Goal: Task Accomplishment & Management: Manage account settings

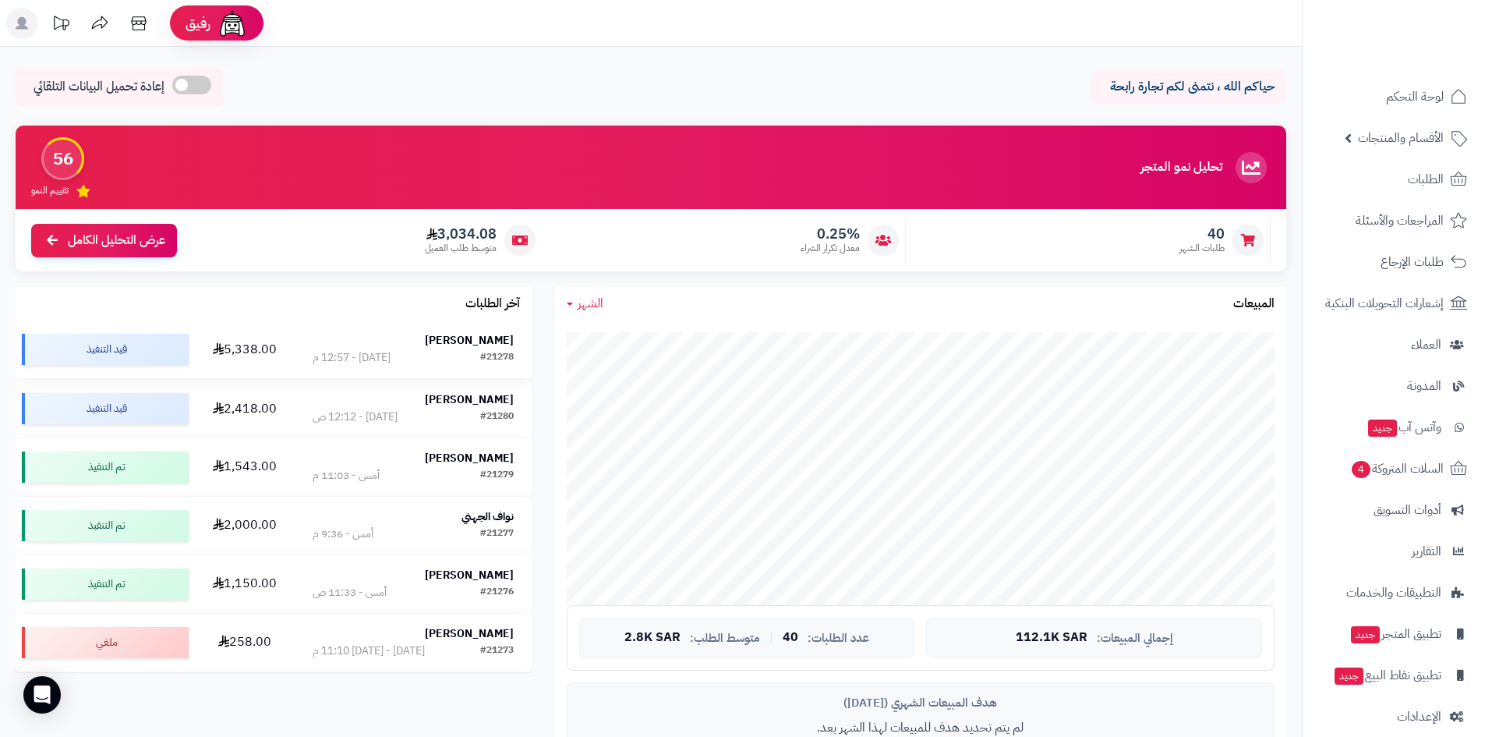
click at [490, 337] on strong "[PERSON_NAME]" at bounding box center [469, 340] width 89 height 16
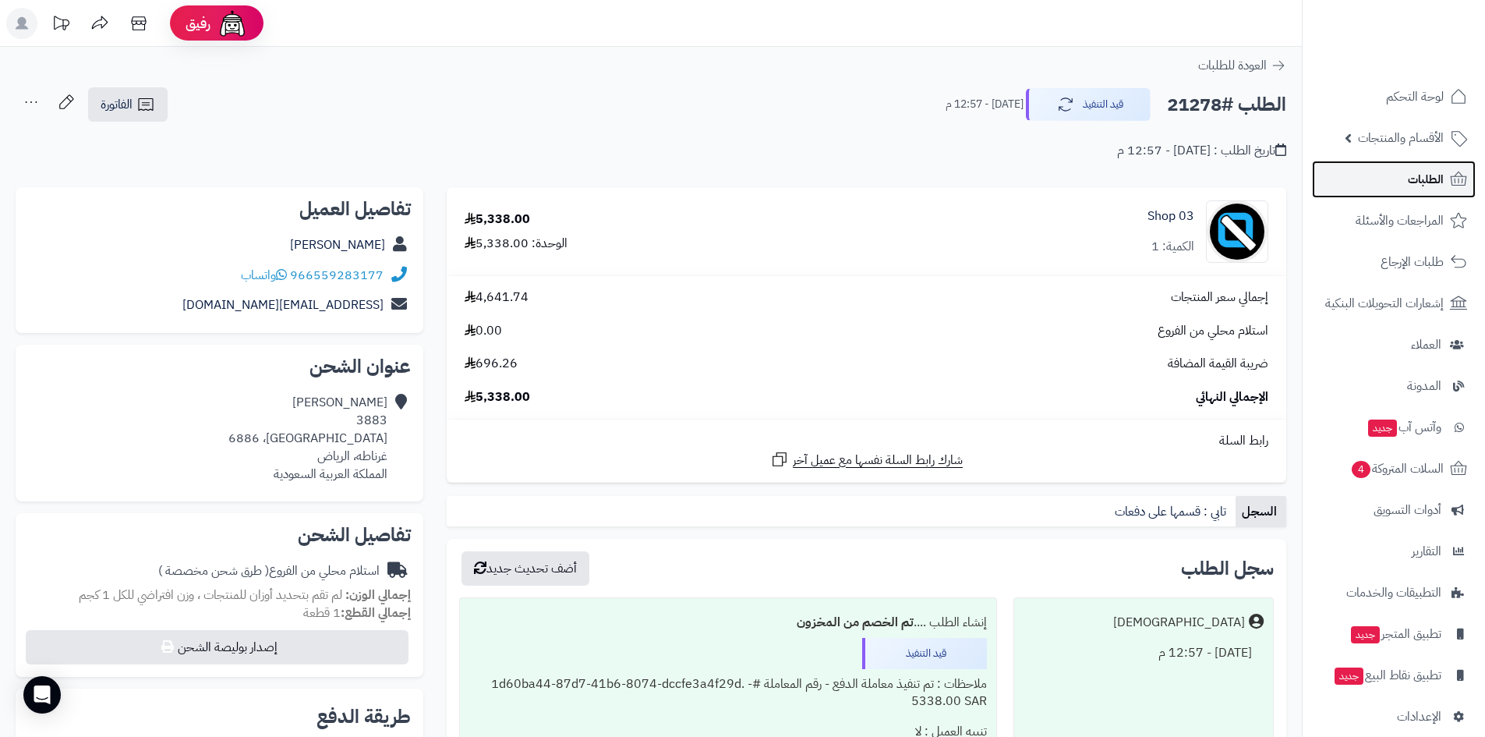
click at [1378, 186] on link "الطلبات" at bounding box center [1394, 179] width 164 height 37
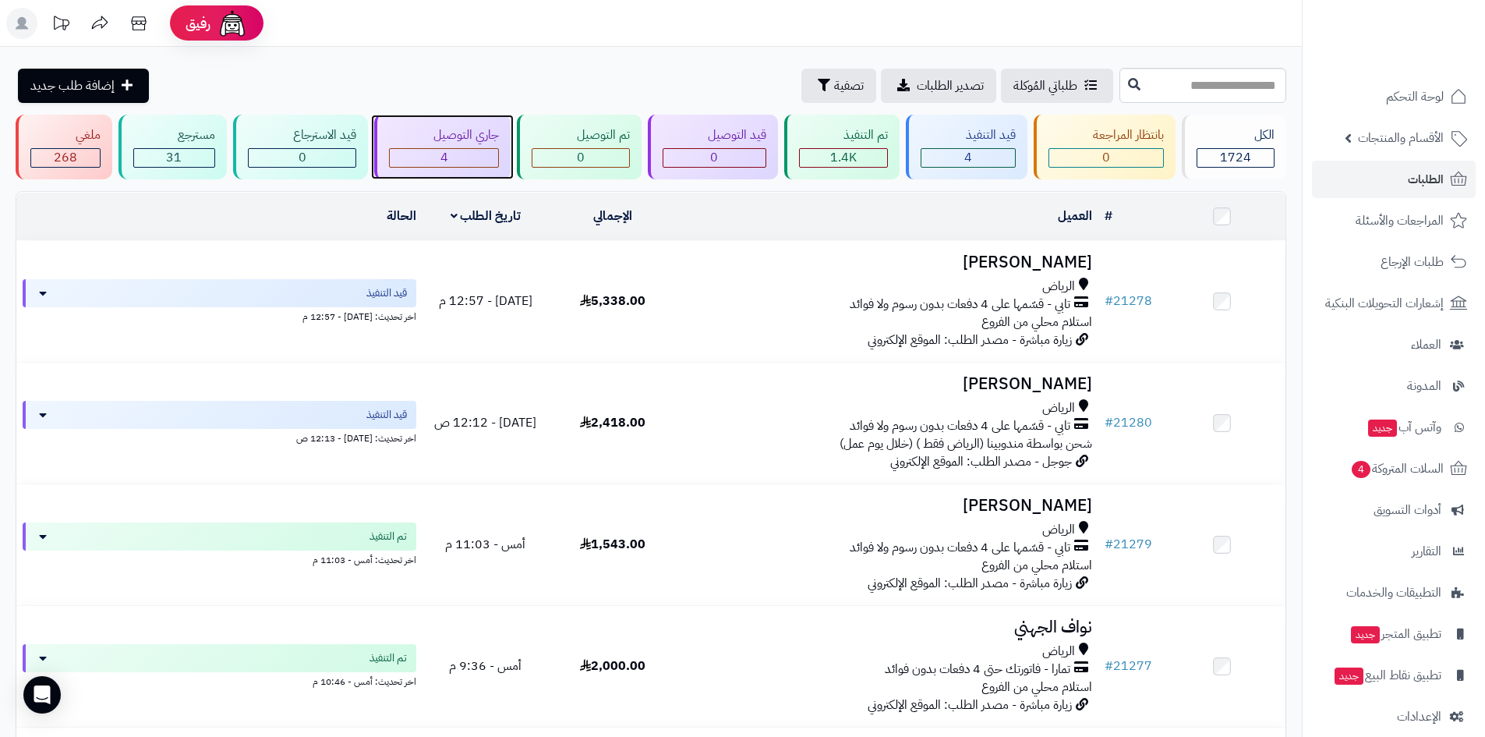
click at [458, 159] on div "4" at bounding box center [444, 158] width 109 height 18
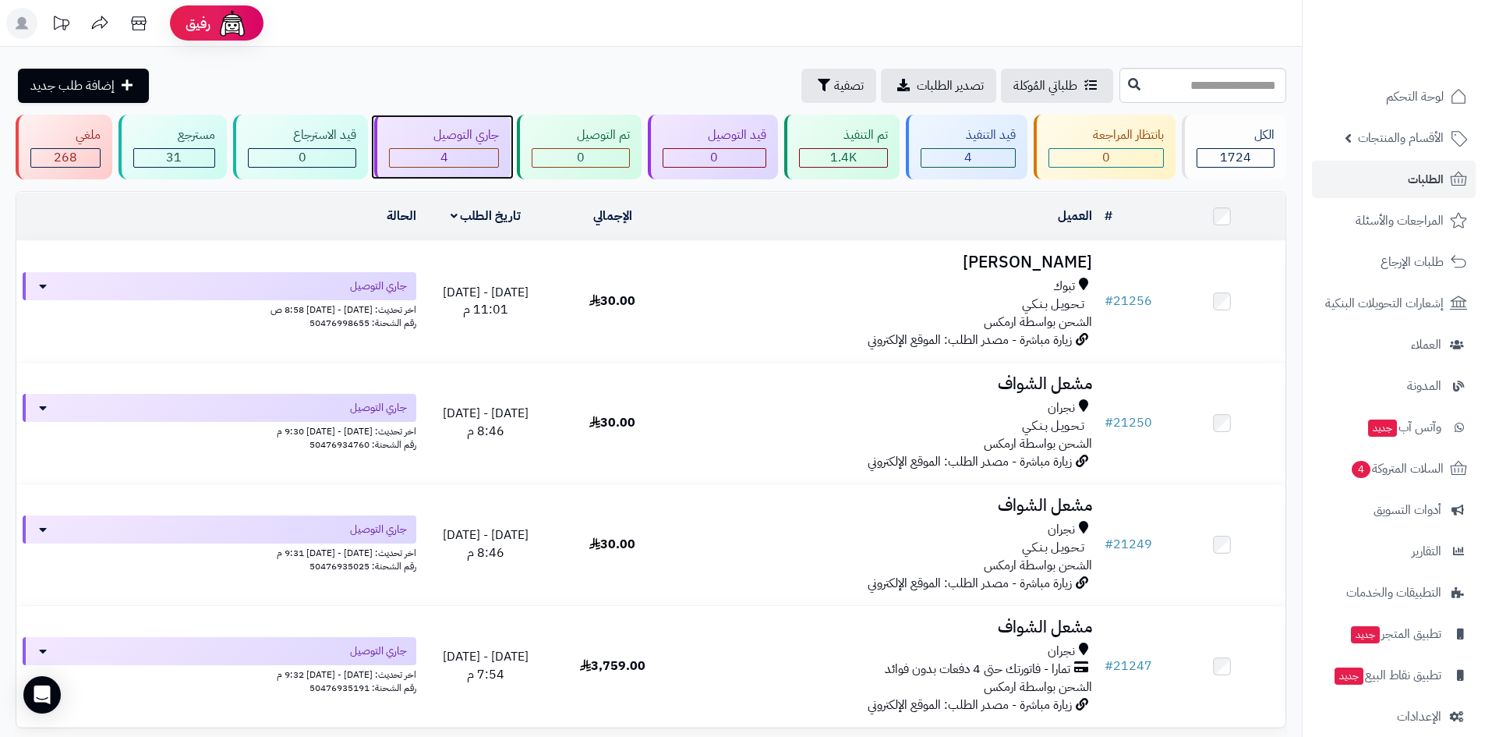
click at [457, 159] on div "4" at bounding box center [444, 158] width 109 height 18
click at [982, 165] on div "4" at bounding box center [969, 158] width 94 height 18
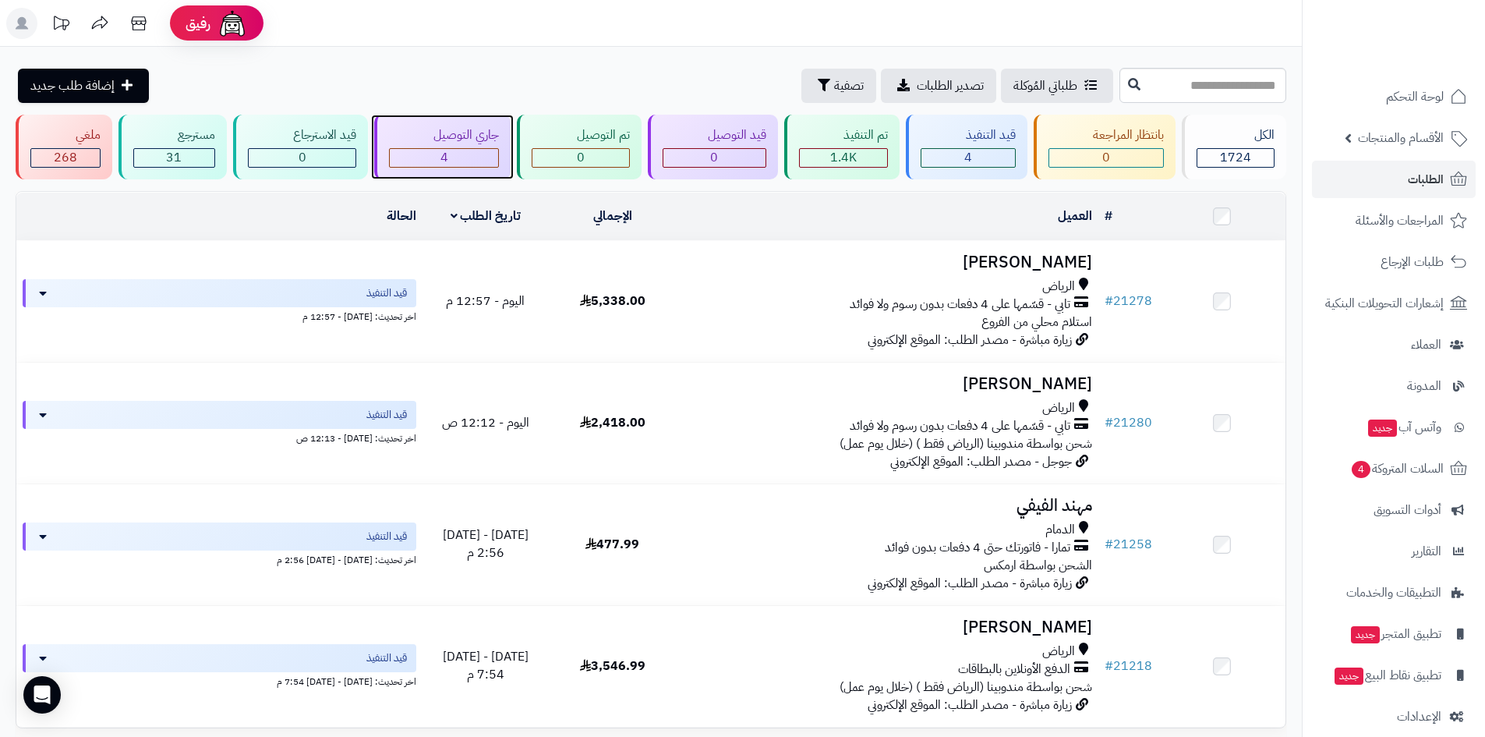
click at [479, 155] on div "4" at bounding box center [444, 158] width 109 height 18
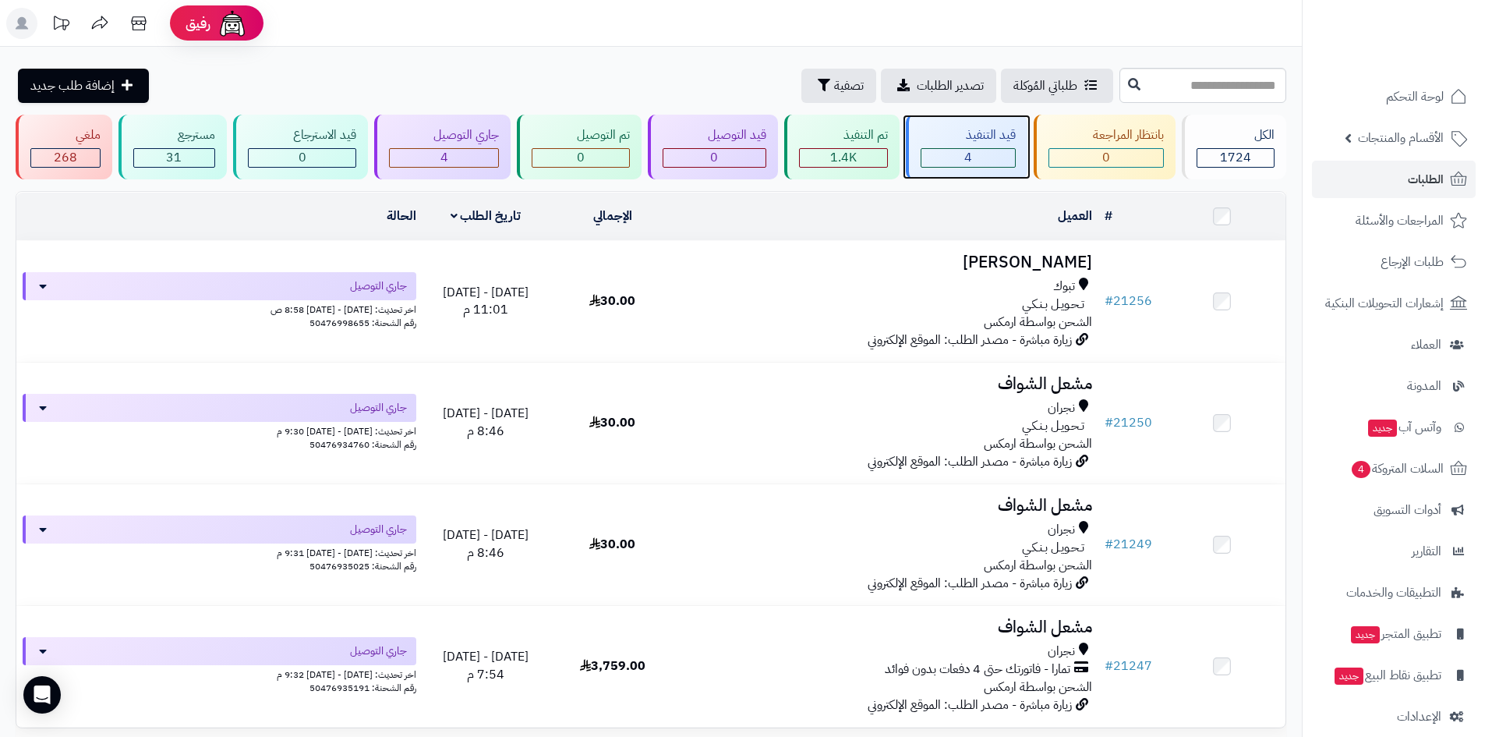
click at [988, 162] on div "4" at bounding box center [969, 158] width 94 height 18
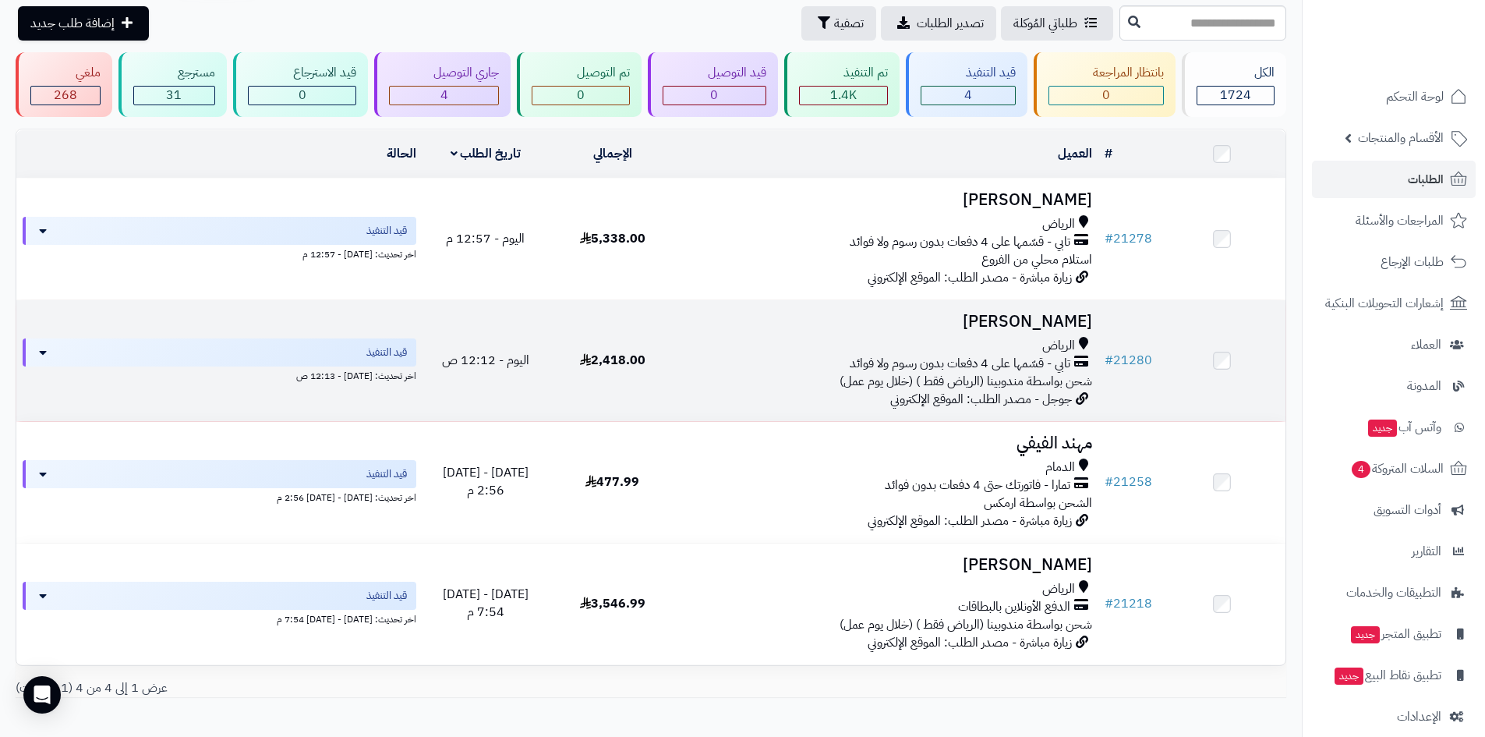
scroll to position [142, 0]
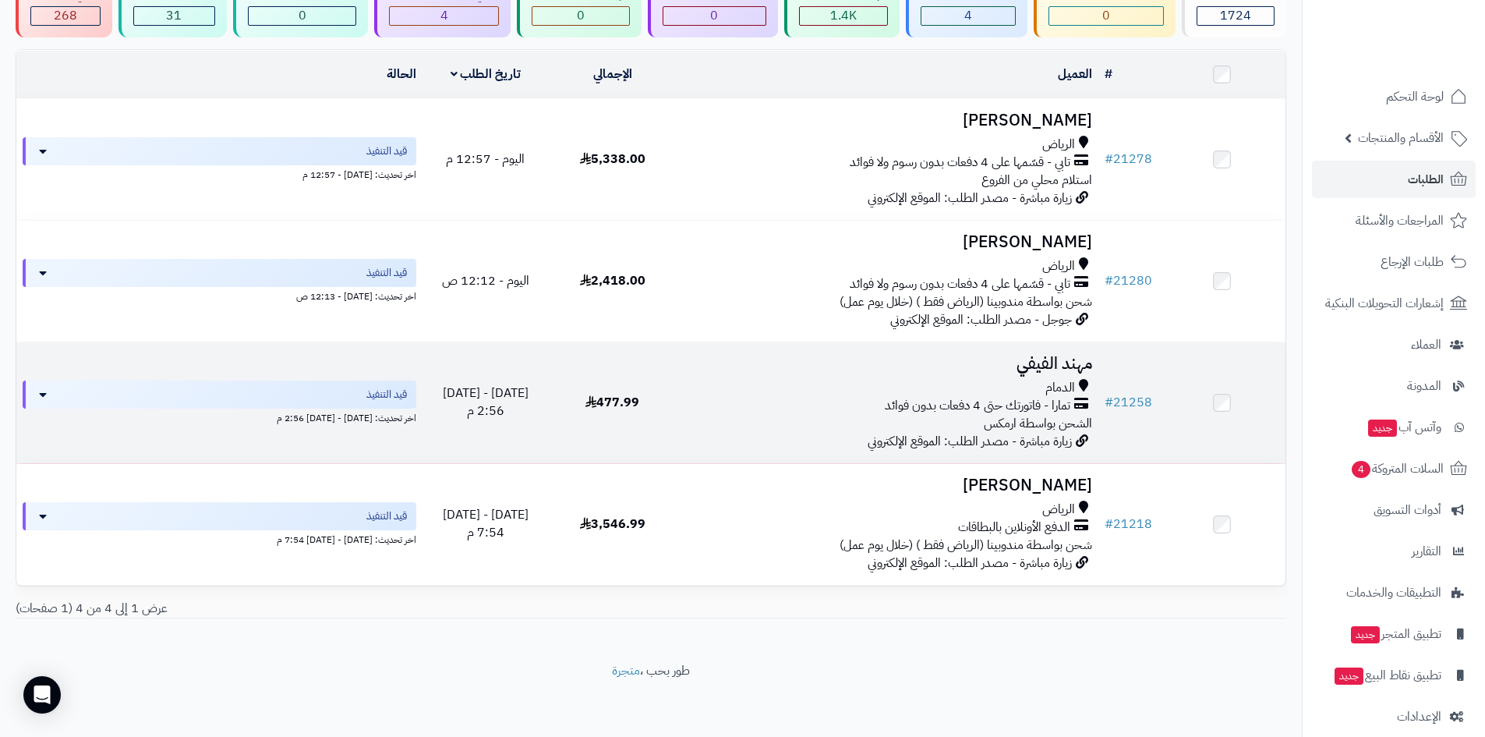
click at [1032, 363] on h3 "مهند الفيفي" at bounding box center [887, 364] width 410 height 18
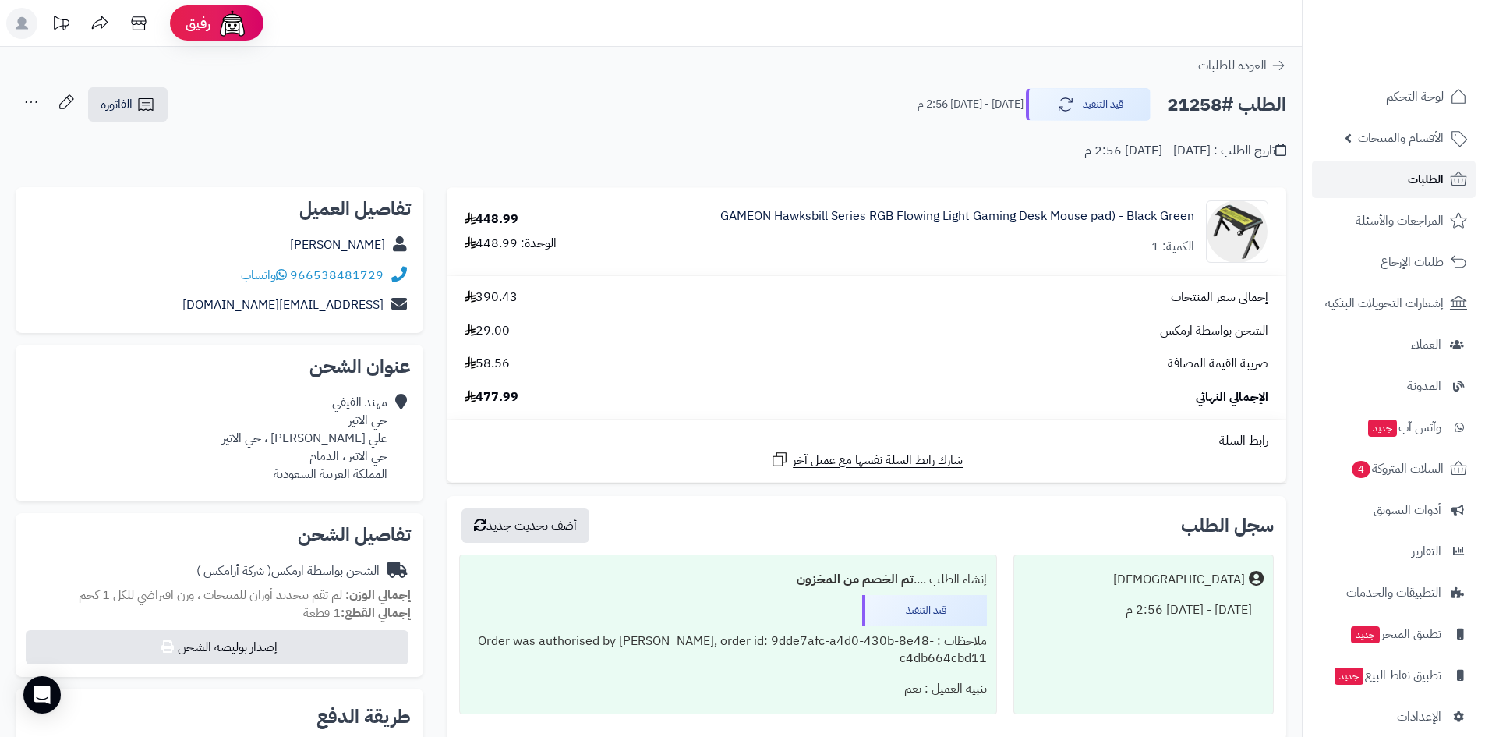
click at [1406, 171] on link "الطلبات" at bounding box center [1394, 179] width 164 height 37
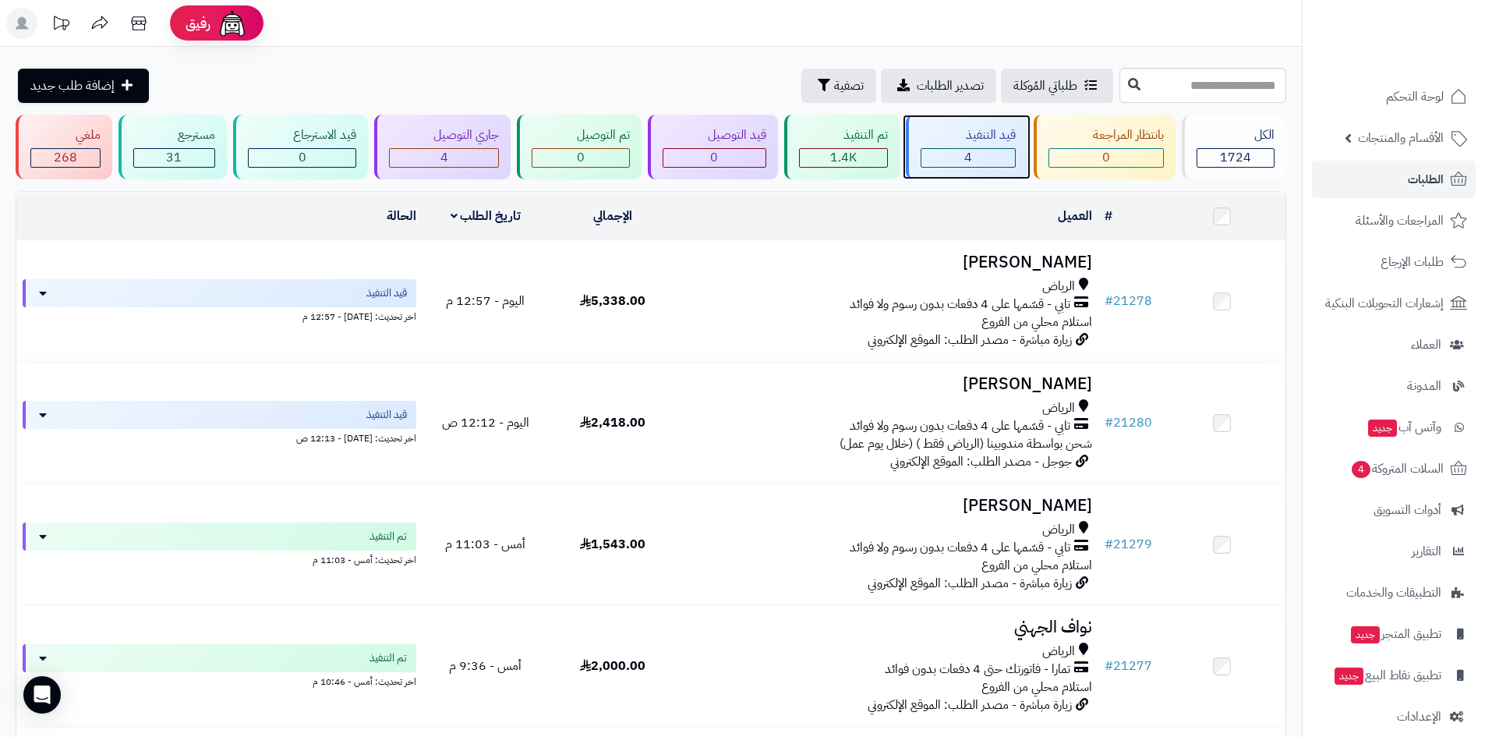
click at [981, 148] on div "4" at bounding box center [968, 157] width 95 height 19
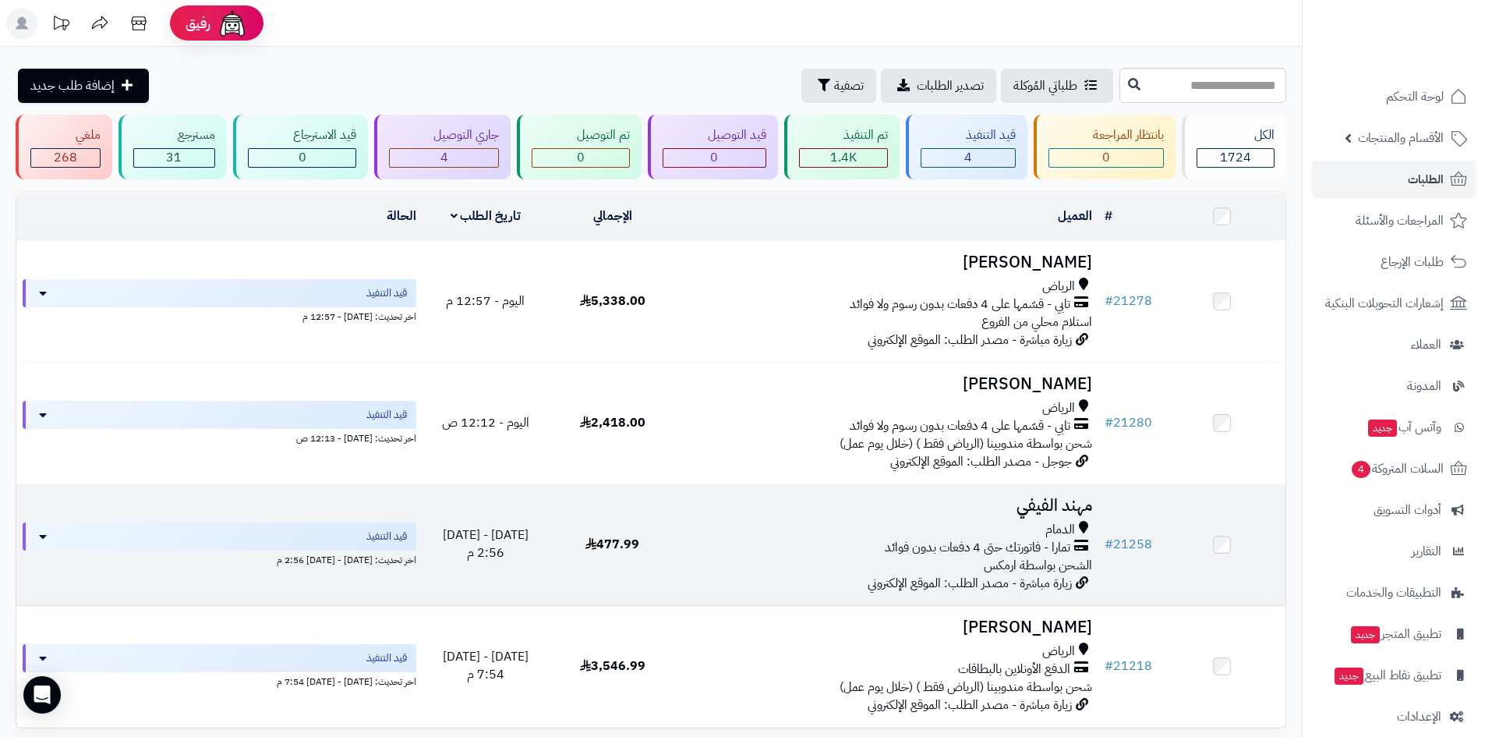
click at [1044, 499] on h3 "مهند الفيفي" at bounding box center [887, 506] width 410 height 18
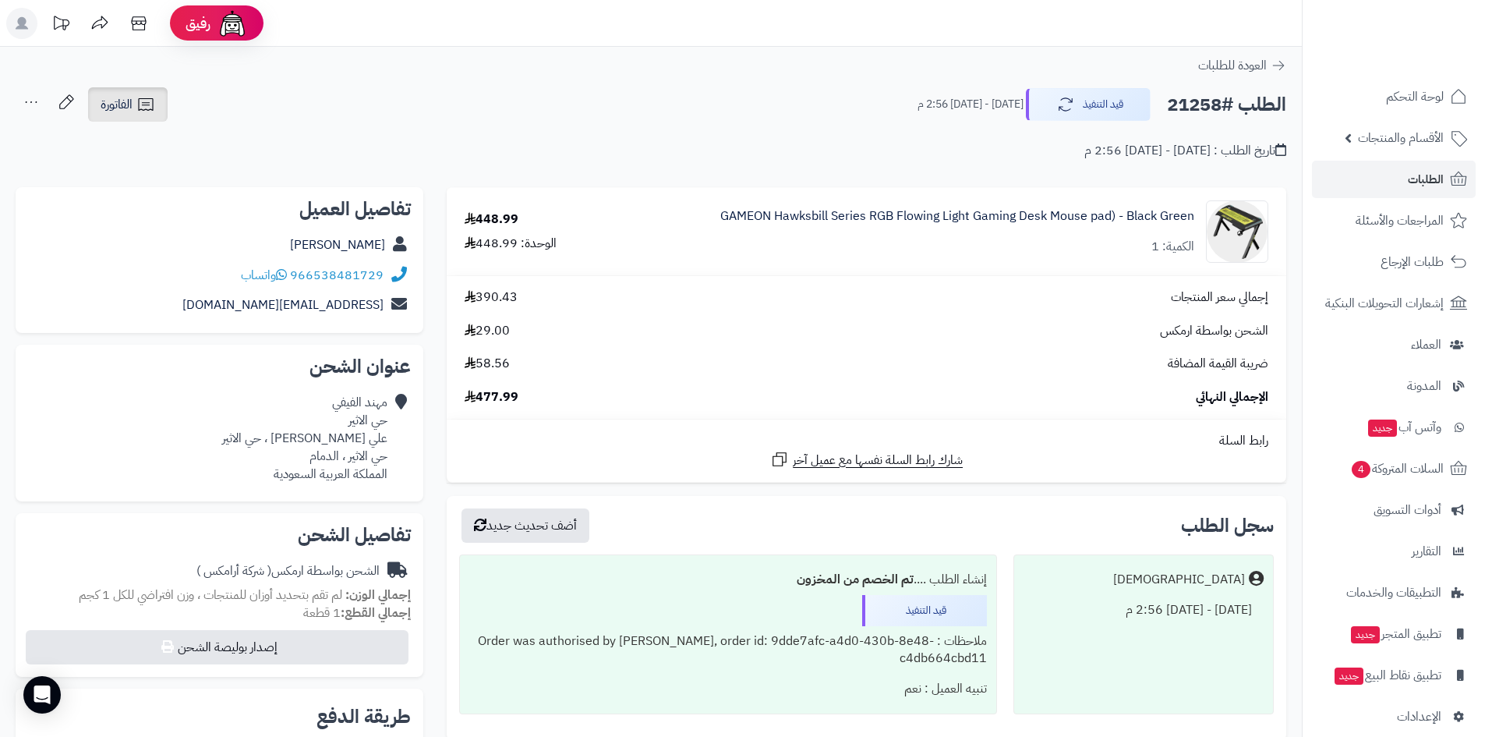
click at [141, 104] on icon at bounding box center [145, 104] width 19 height 19
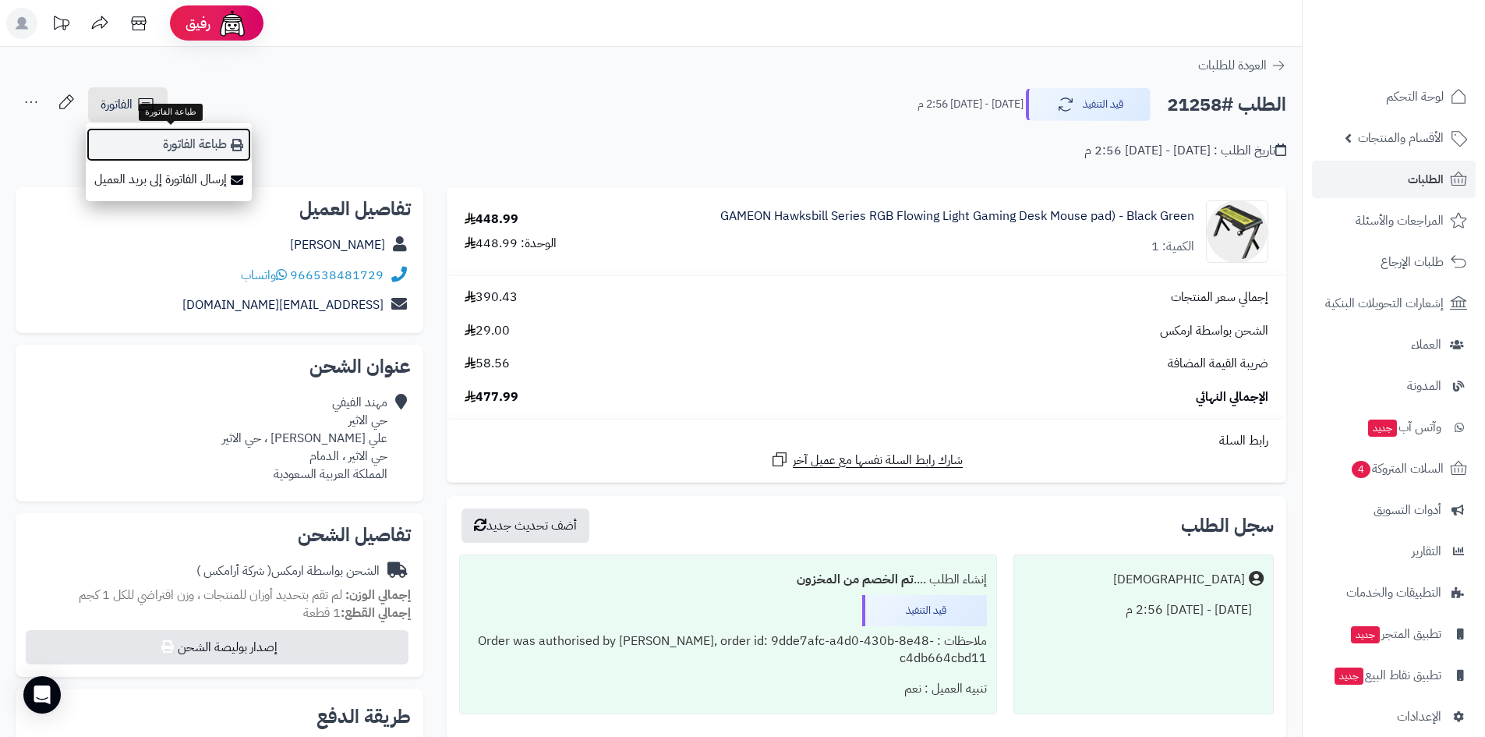
click at [158, 140] on link "طباعة الفاتورة" at bounding box center [169, 144] width 166 height 35
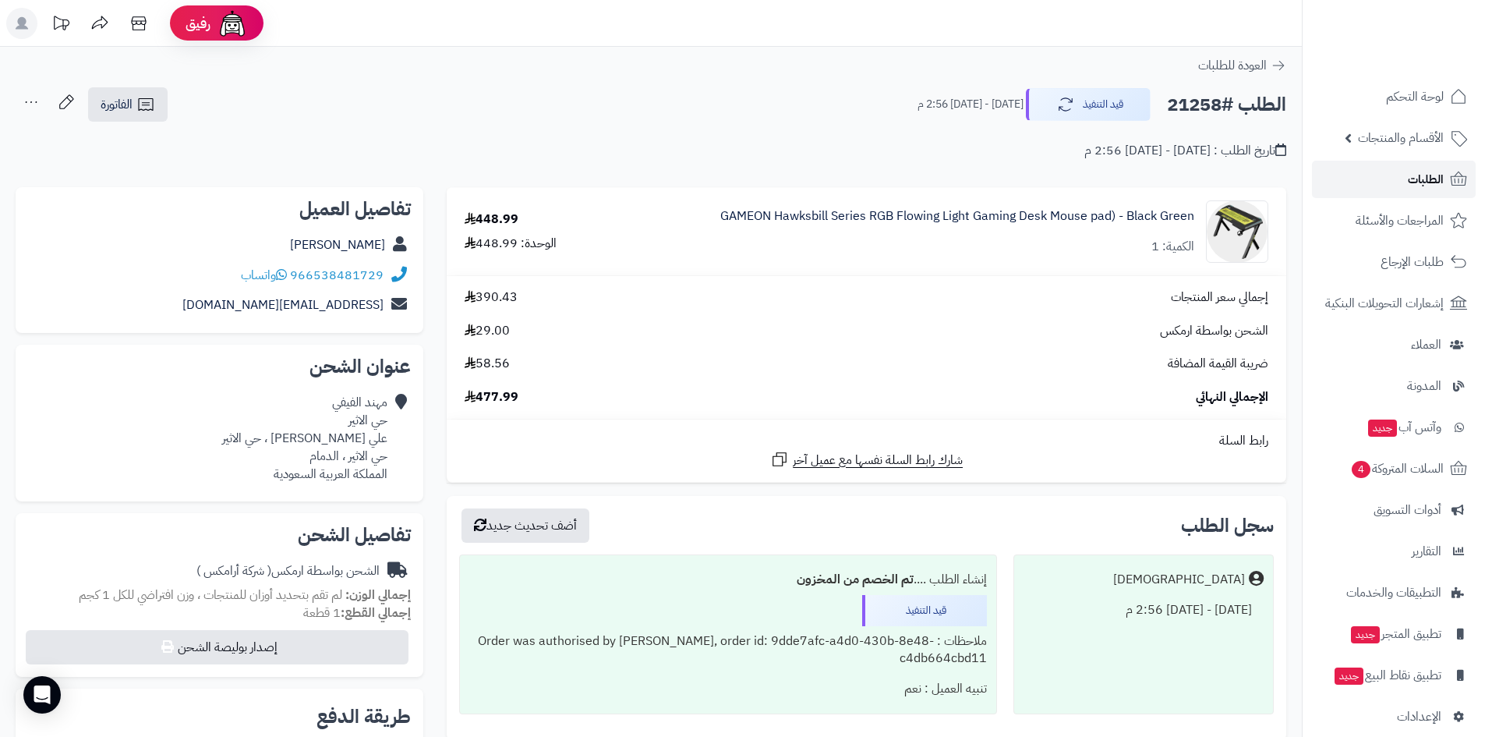
click at [1417, 183] on span "الطلبات" at bounding box center [1426, 179] width 36 height 22
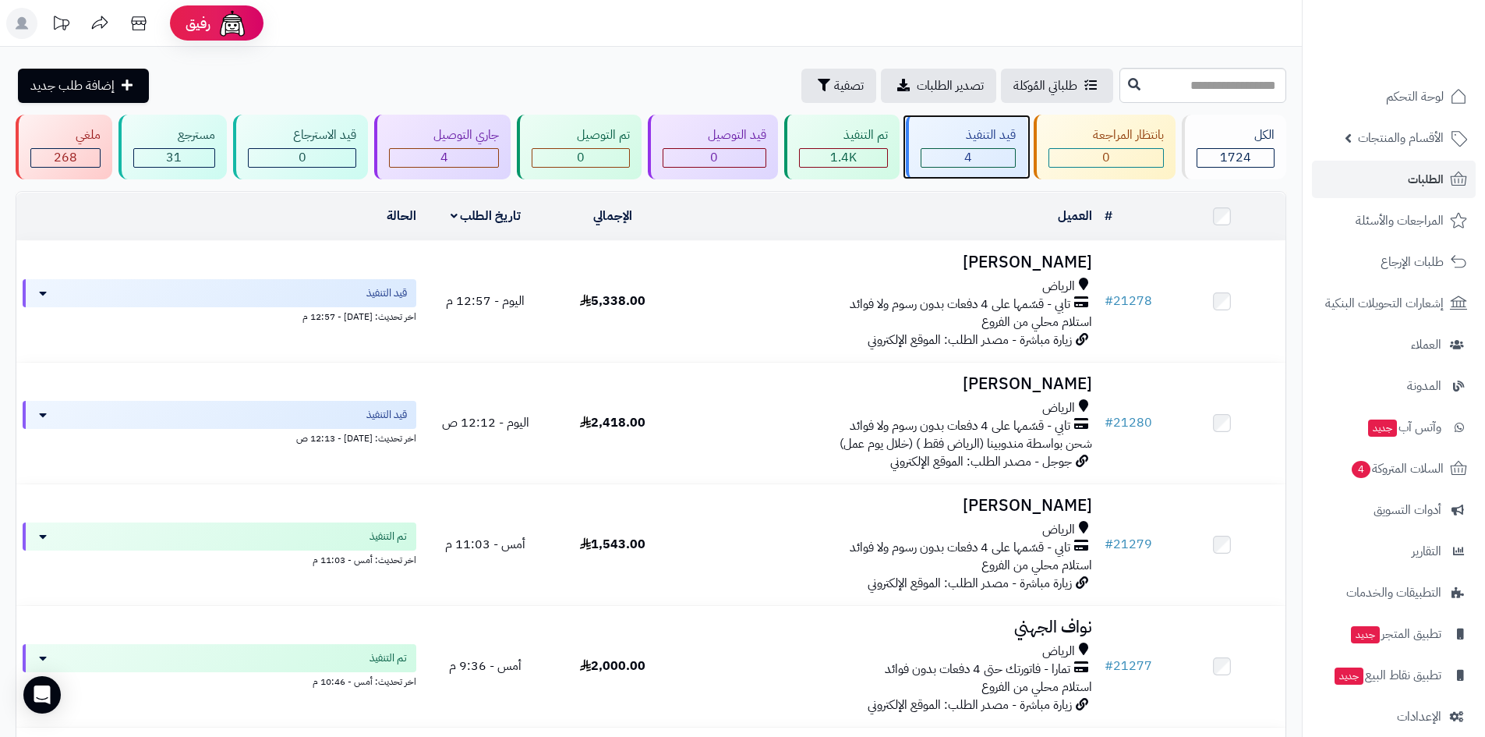
click at [1010, 156] on div "4" at bounding box center [969, 158] width 94 height 18
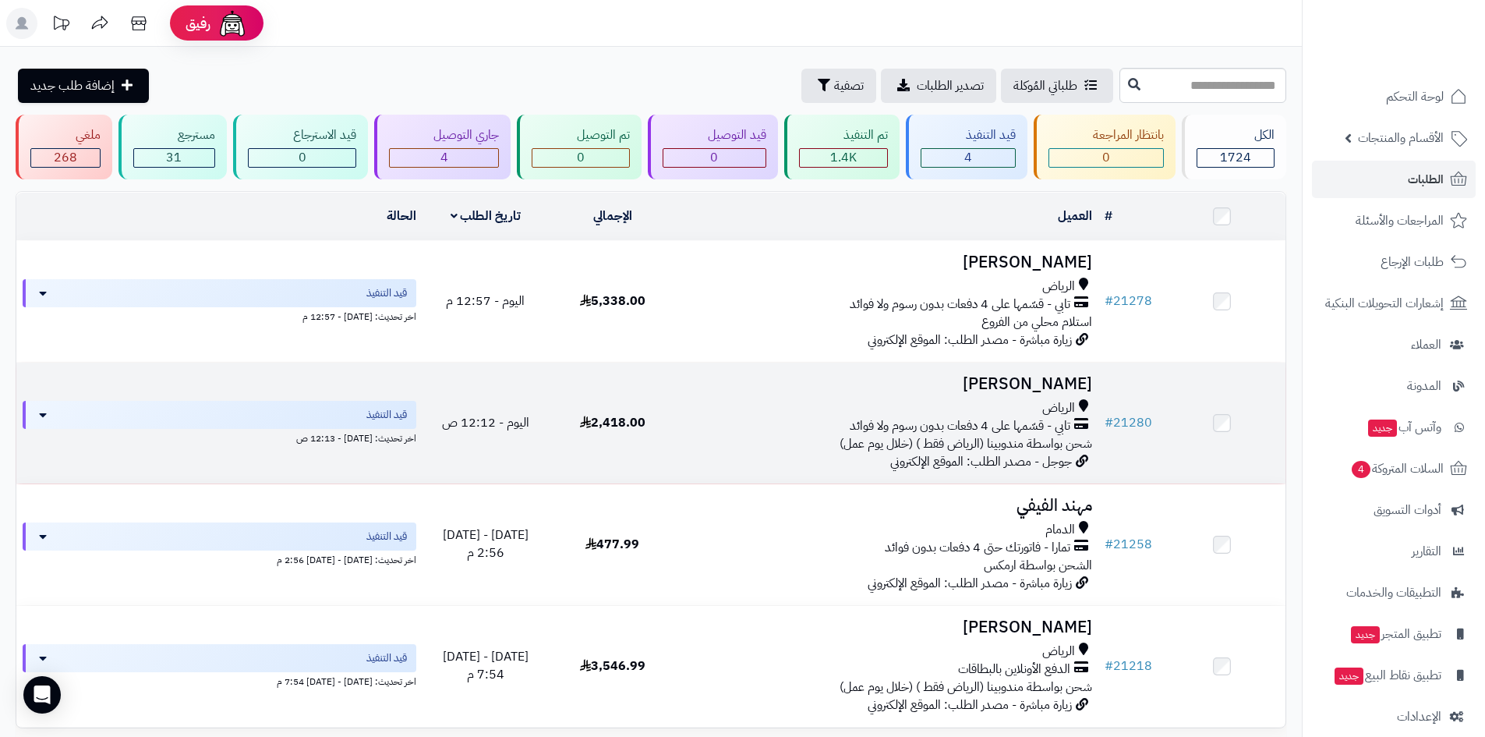
click at [1039, 386] on h3 "[PERSON_NAME]" at bounding box center [887, 384] width 410 height 18
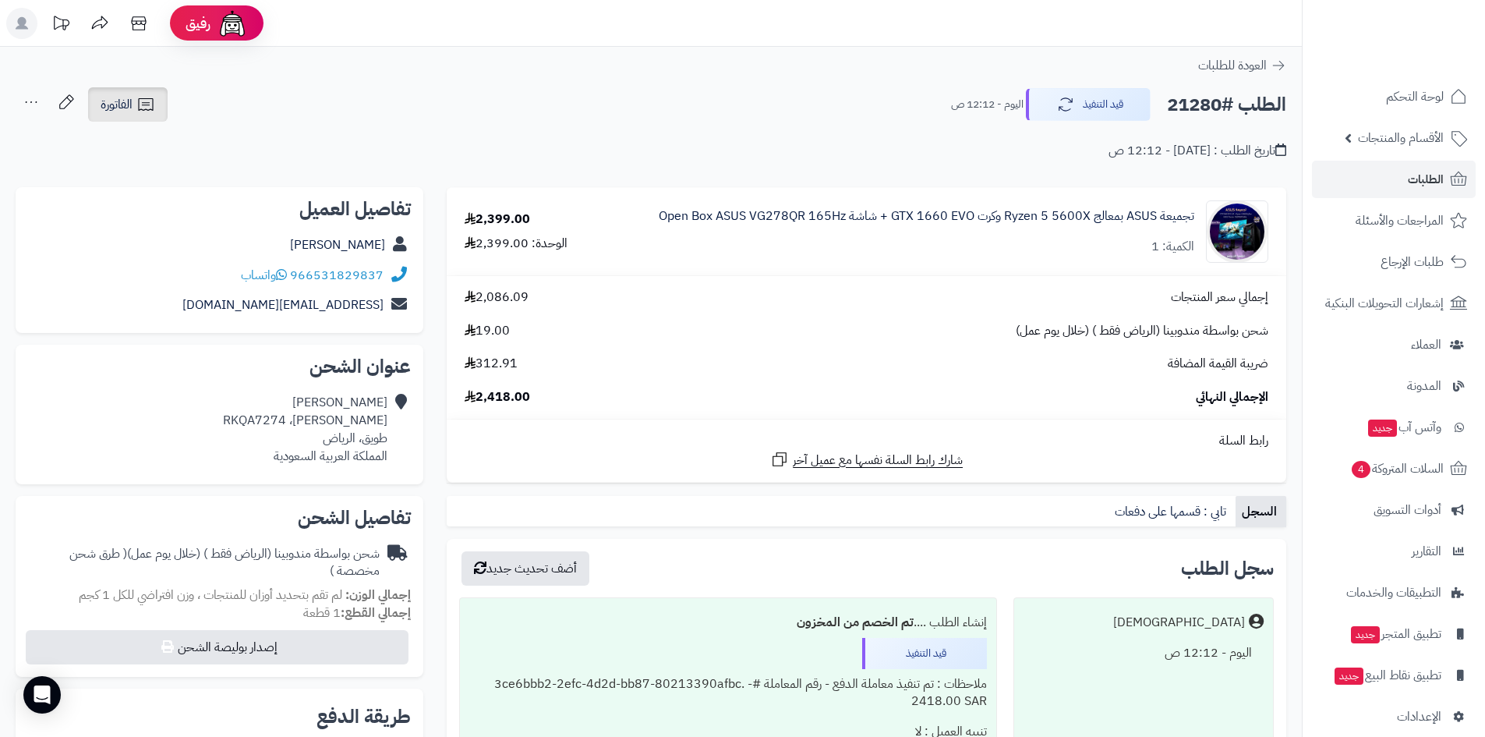
click at [130, 116] on link "الفاتورة" at bounding box center [128, 104] width 80 height 34
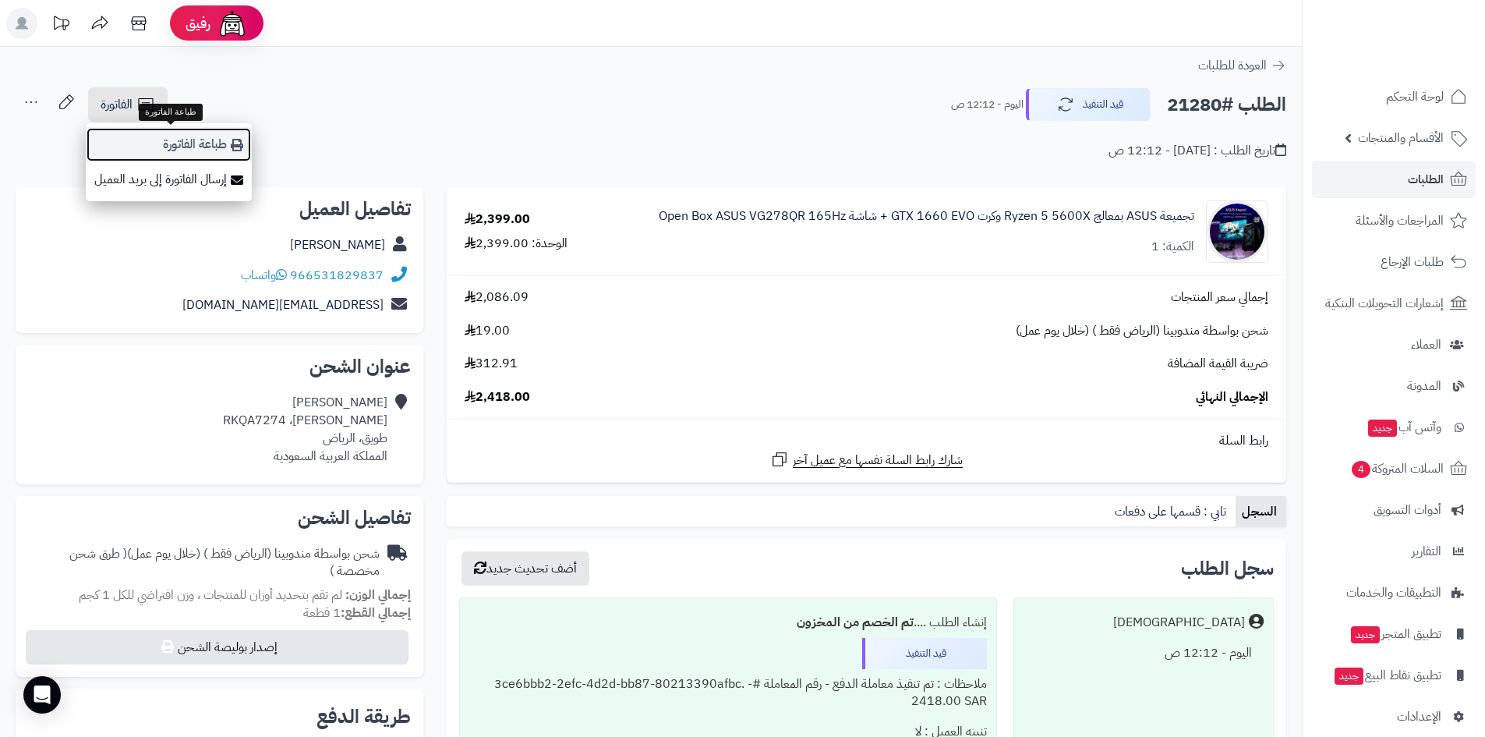
click at [142, 158] on link "طباعة الفاتورة" at bounding box center [169, 144] width 166 height 35
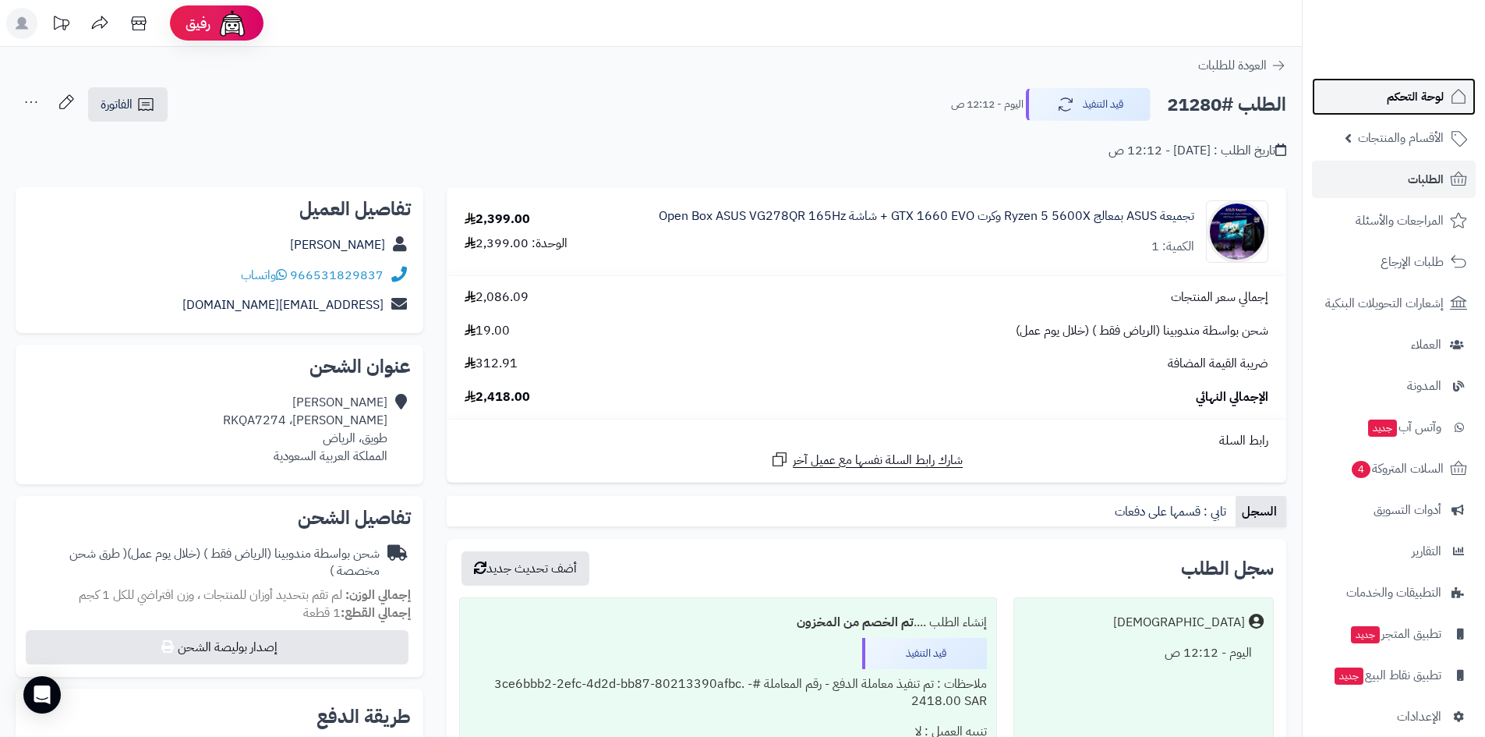
click at [1343, 96] on link "لوحة التحكم" at bounding box center [1394, 96] width 164 height 37
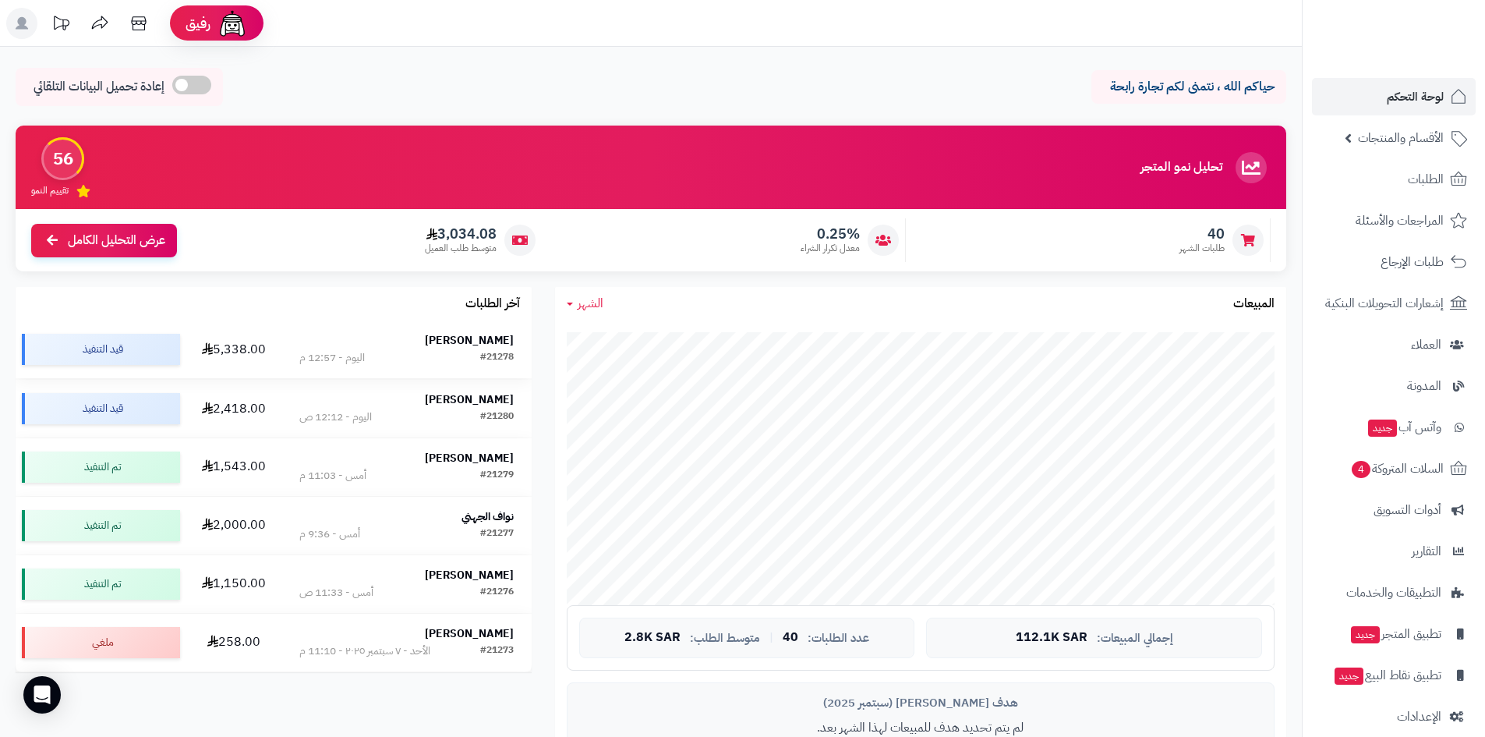
click at [484, 342] on strong "[PERSON_NAME]" at bounding box center [469, 340] width 89 height 16
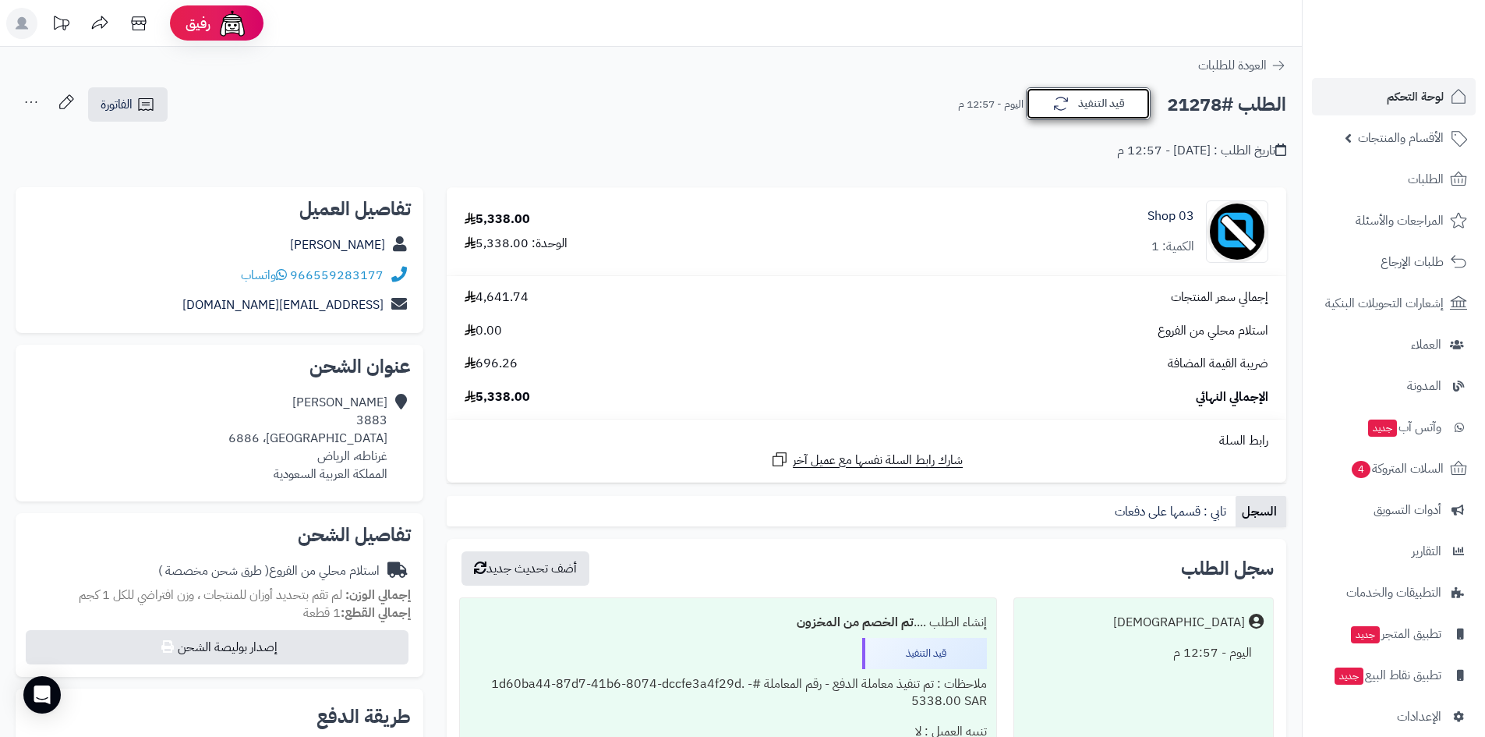
click at [1069, 107] on icon "button" at bounding box center [1061, 103] width 19 height 19
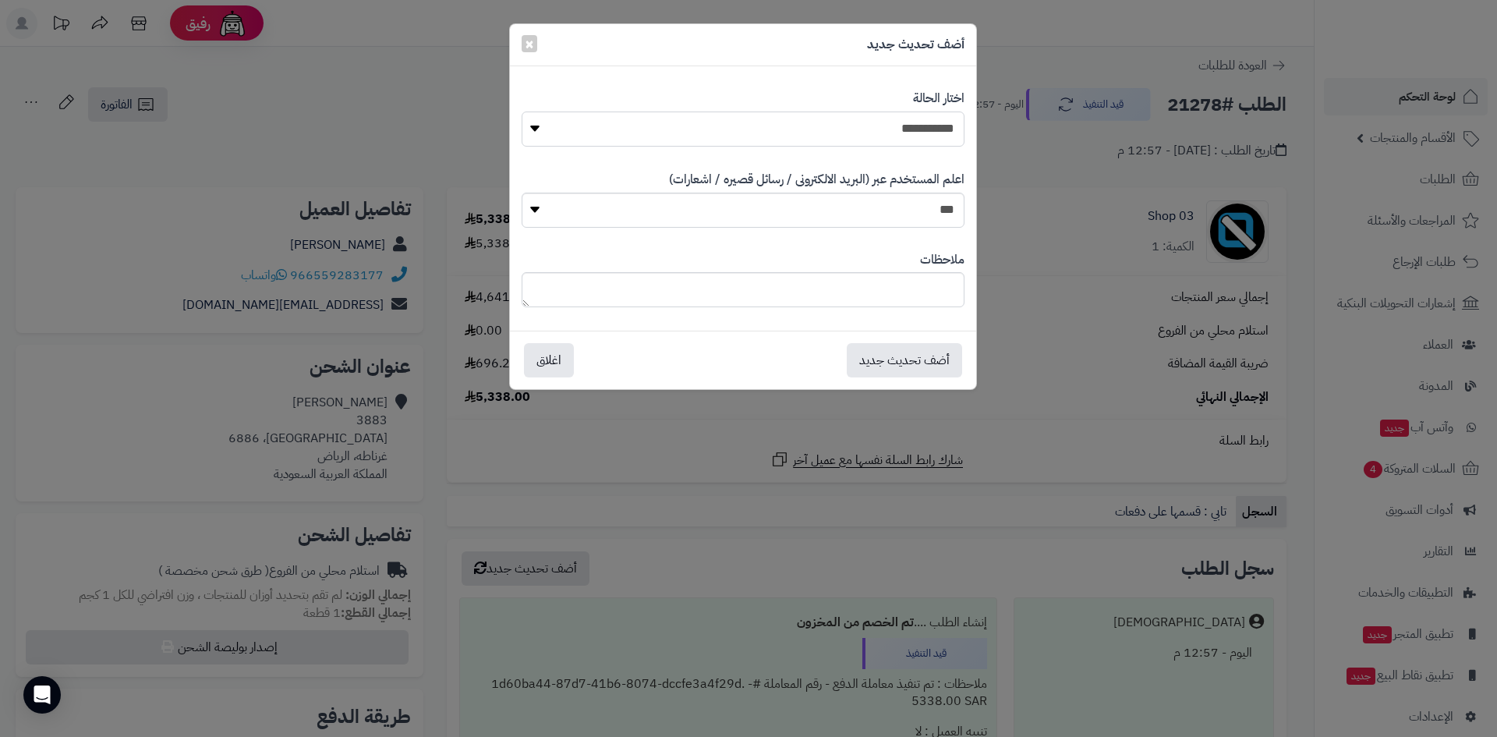
click at [921, 137] on select "**********" at bounding box center [743, 128] width 443 height 35
select select "*"
click at [522, 111] on select "**********" at bounding box center [743, 128] width 443 height 35
click at [928, 357] on button "أضف تحديث جديد" at bounding box center [904, 359] width 115 height 34
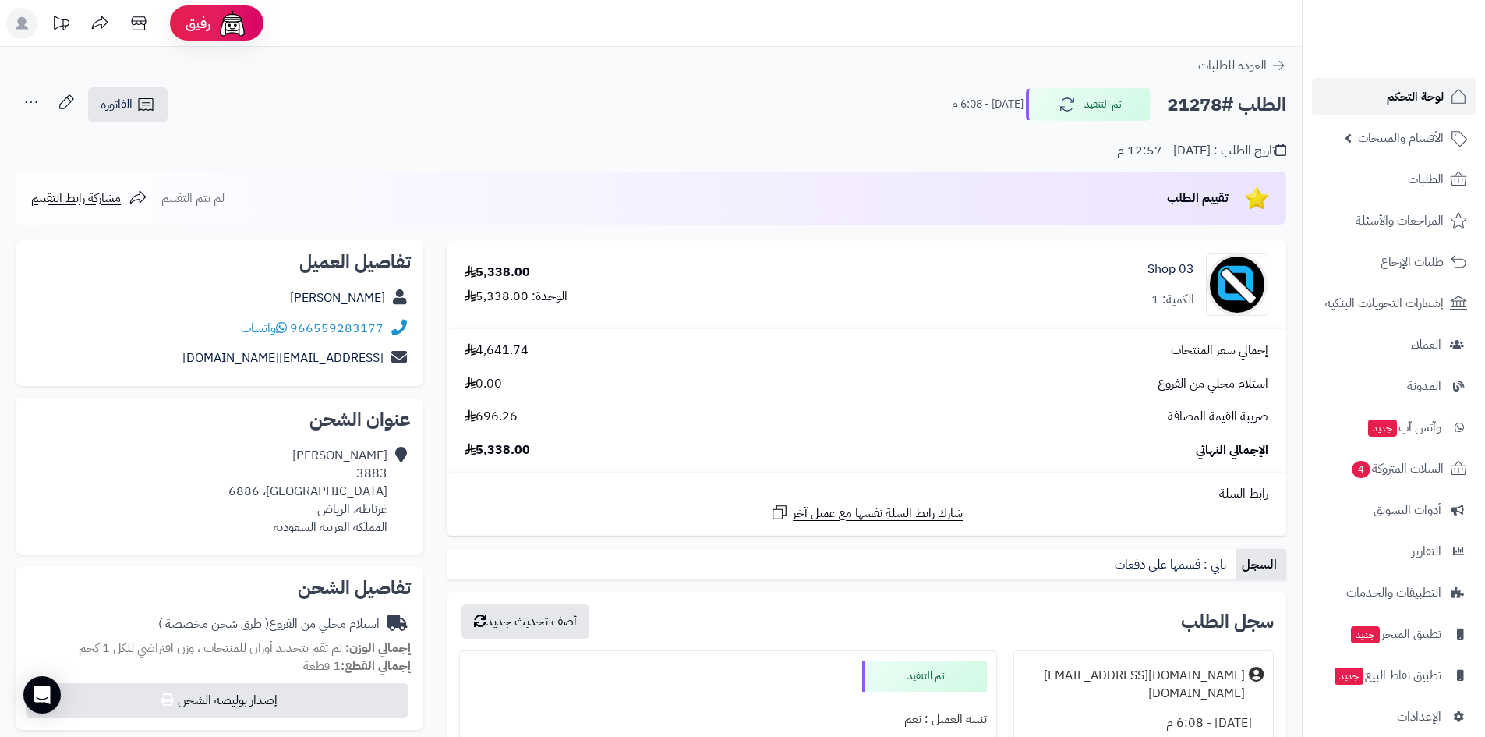
click at [1385, 89] on link "لوحة التحكم" at bounding box center [1394, 96] width 164 height 37
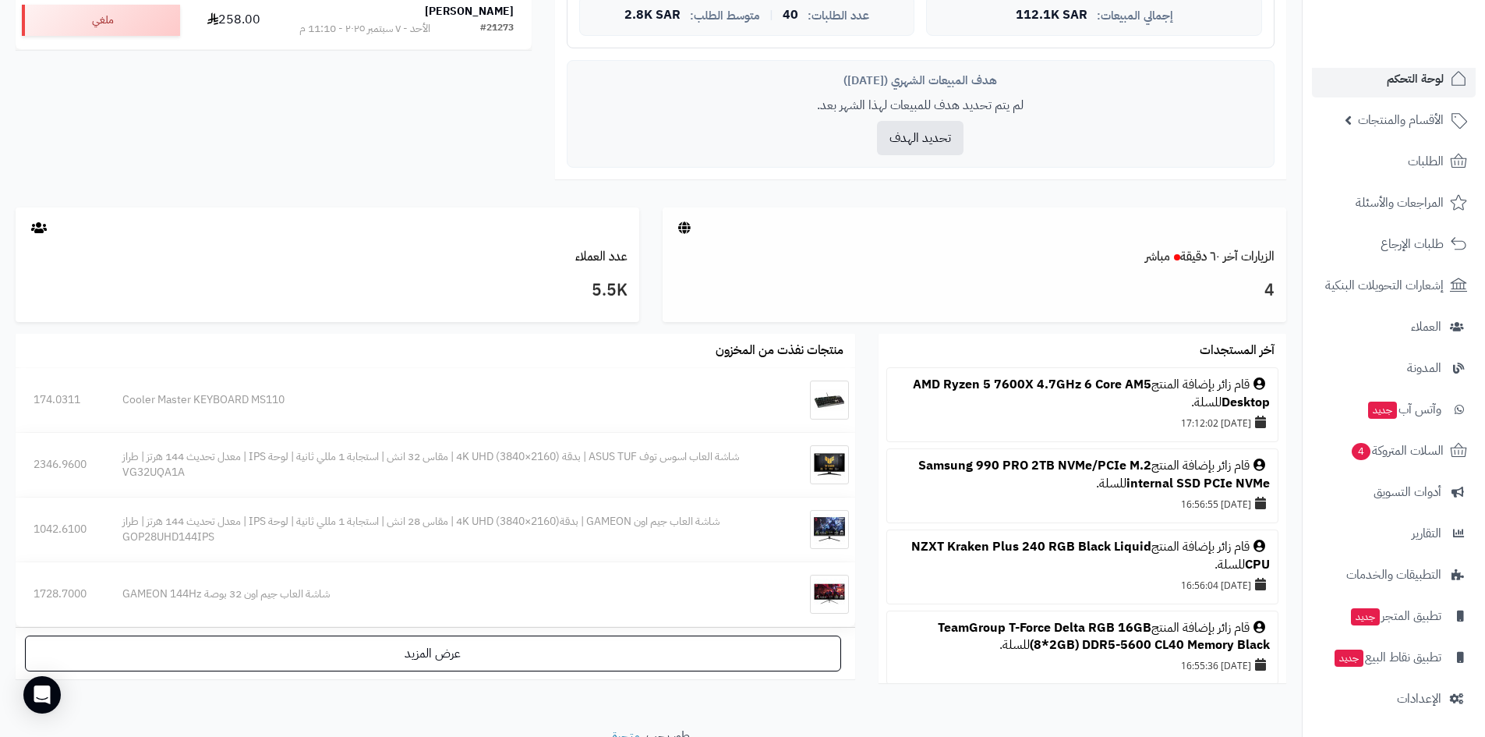
scroll to position [624, 0]
click at [1376, 92] on link "لوحة التحكم" at bounding box center [1394, 78] width 164 height 37
